Goal: Information Seeking & Learning: Learn about a topic

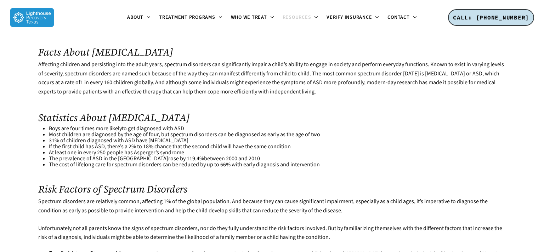
scroll to position [326, 0]
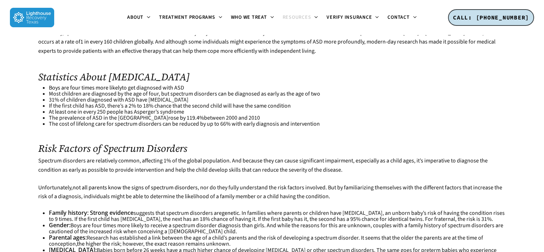
click at [179, 157] on p "Spectrum disorders are relatively common, affecting 1% of the global population…" at bounding box center [271, 170] width 467 height 27
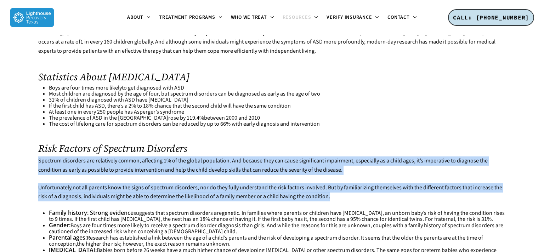
drag, startPoint x: 38, startPoint y: 133, endPoint x: 335, endPoint y: 175, distance: 300.5
click at [335, 175] on div "Facts About [MEDICAL_DATA] Affecting children and persisting into the adult yea…" at bounding box center [272, 145] width 477 height 332
click at [336, 183] on p "Unfortunately, not all parents know the signs of spectrum disorders , nor do th…" at bounding box center [271, 196] width 467 height 27
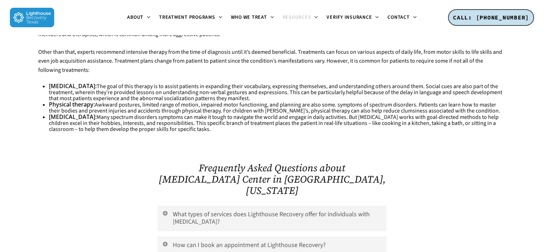
scroll to position [1306, 0]
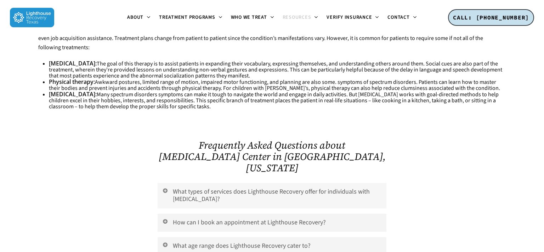
click at [209, 183] on link "What types of services does Lighthouse Recovery offer for individuals with [MED…" at bounding box center [272, 196] width 229 height 26
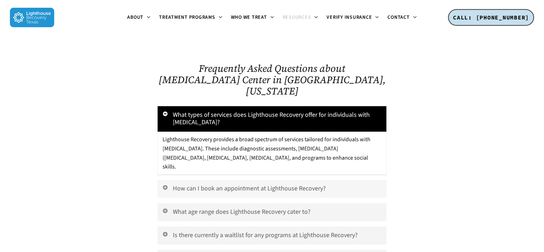
scroll to position [1387, 0]
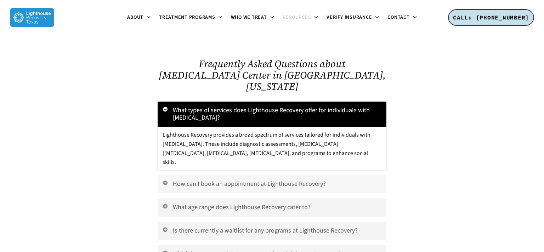
click at [273, 175] on link "How can I book an appointment at Lighthouse Recovery?" at bounding box center [272, 184] width 229 height 18
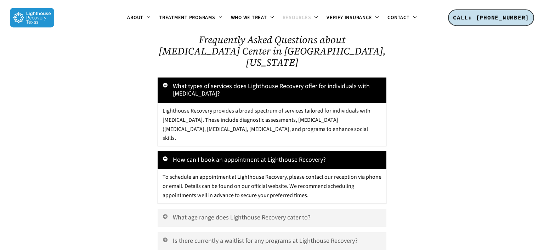
scroll to position [1428, 0]
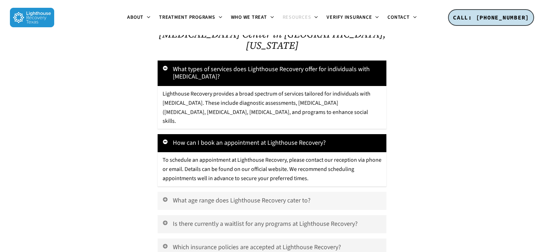
click at [273, 192] on link "What age range does Lighthouse Recovery cater to?" at bounding box center [272, 201] width 229 height 18
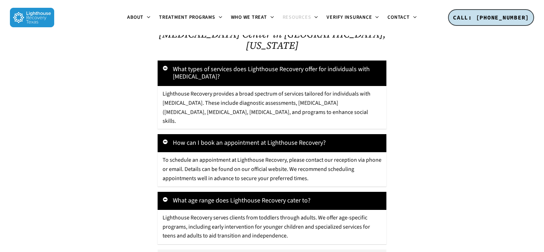
scroll to position [1469, 0]
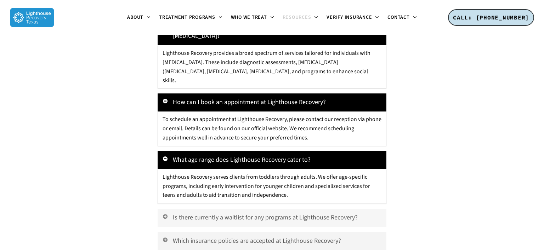
click at [239, 209] on link "Is there currently a waitlist for any programs at Lighthouse Recovery?" at bounding box center [272, 218] width 229 height 18
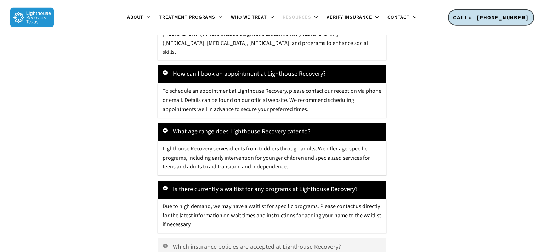
scroll to position [1550, 0]
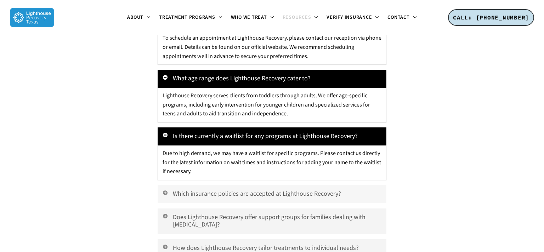
click at [258, 185] on link "Which insurance policies are accepted at Lighthouse Recovery?" at bounding box center [272, 194] width 229 height 18
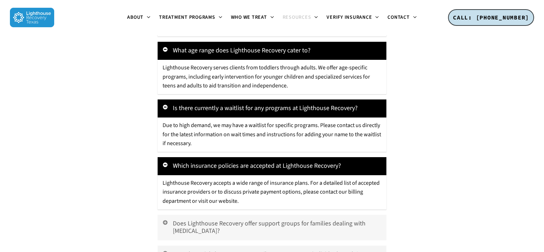
scroll to position [1591, 0]
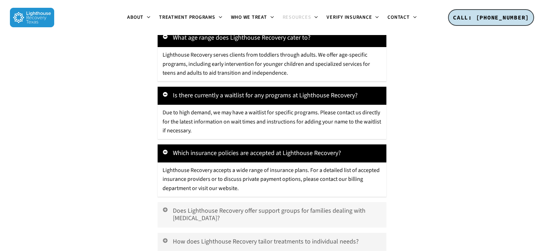
click at [318, 202] on link "Does Lighthouse Recovery offer support groups for families dealing with [MEDICA…" at bounding box center [272, 215] width 229 height 26
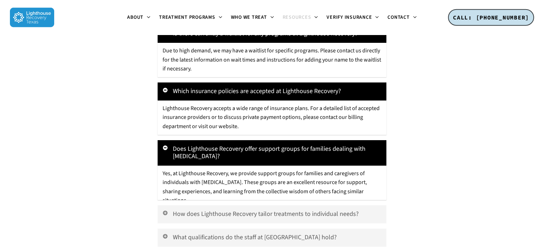
scroll to position [1673, 0]
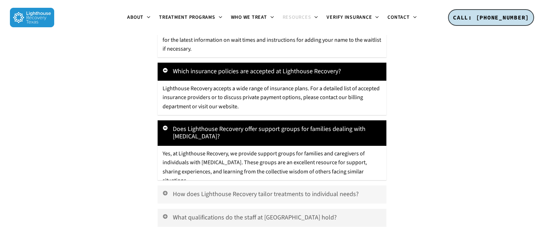
click at [315, 186] on link "How does Lighthouse Recovery tailor treatments to individual needs?" at bounding box center [272, 195] width 229 height 18
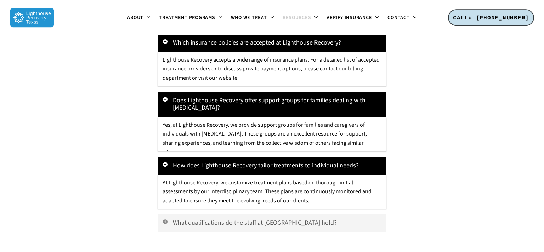
scroll to position [1714, 0]
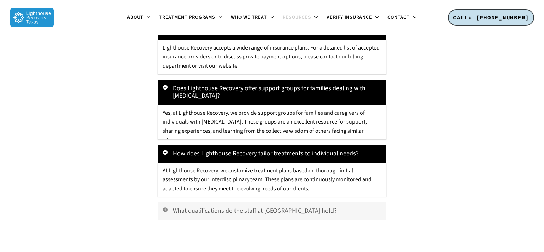
click at [290, 202] on link "What qualifications do the staff at [GEOGRAPHIC_DATA] hold?" at bounding box center [272, 211] width 229 height 18
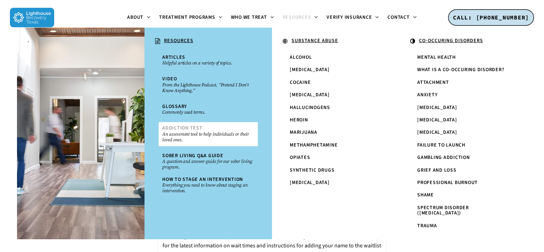
scroll to position [1445, 0]
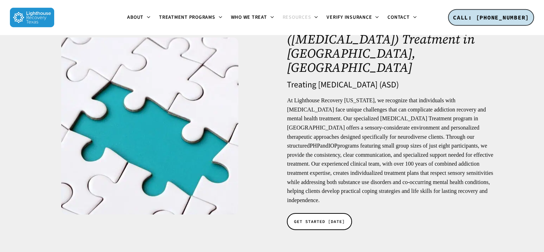
scroll to position [0, 0]
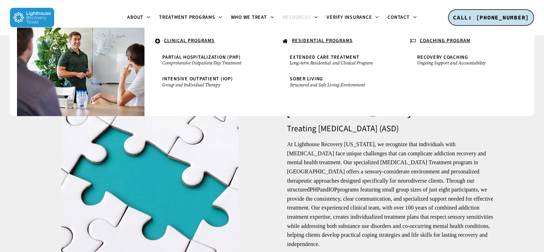
click at [157, 40] on icon at bounding box center [157, 41] width 5 height 6
click at [316, 154] on p "At Lighthouse Recovery [US_STATE], we recognize that individuals with [MEDICAL_…" at bounding box center [394, 194] width 214 height 109
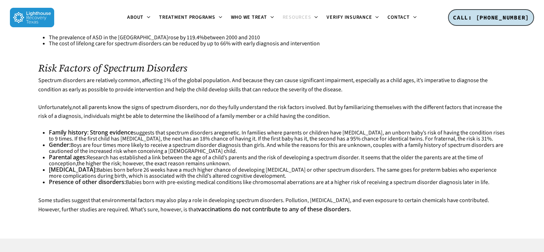
scroll to position [408, 0]
